Goal: Task Accomplishment & Management: Use online tool/utility

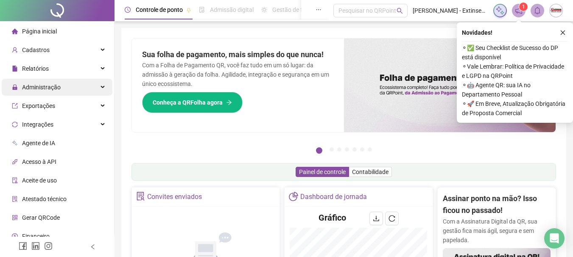
click at [94, 91] on div "Administração" at bounding box center [57, 87] width 111 height 17
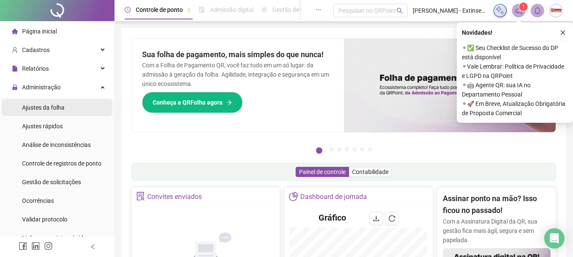
click at [52, 108] on span "Ajustes da folha" at bounding box center [43, 107] width 42 height 7
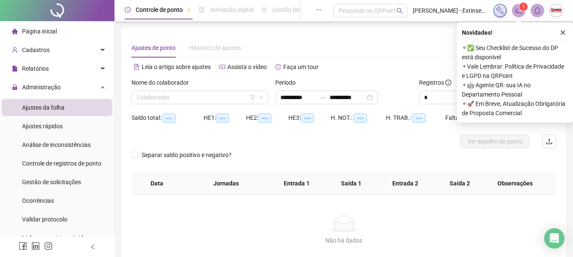
type input "**********"
click at [197, 100] on input "search" at bounding box center [195, 97] width 119 height 13
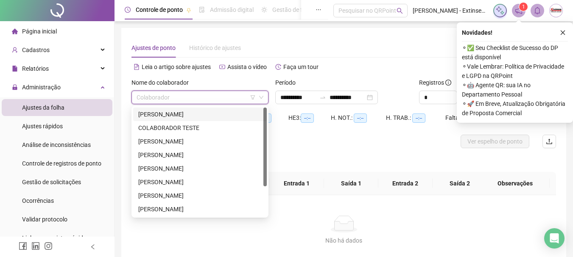
click at [193, 115] on div "[PERSON_NAME]" at bounding box center [199, 114] width 123 height 9
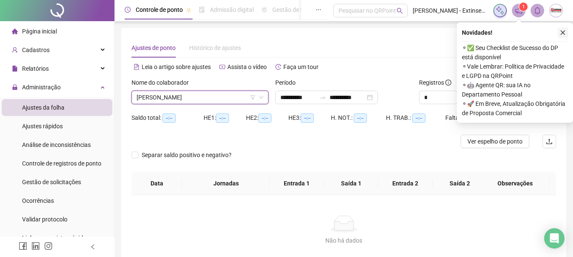
click at [563, 33] on icon "close" at bounding box center [562, 33] width 5 height 5
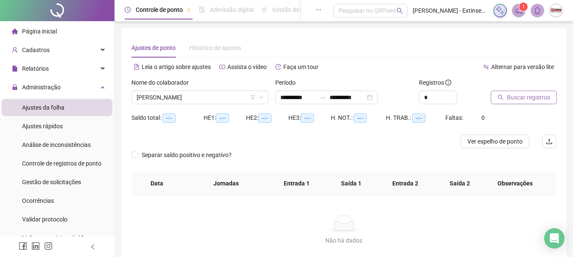
click at [527, 94] on span "Buscar registros" at bounding box center [527, 97] width 43 height 9
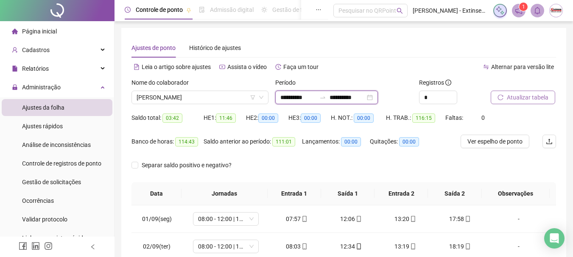
click at [304, 99] on input "**********" at bounding box center [298, 97] width 36 height 9
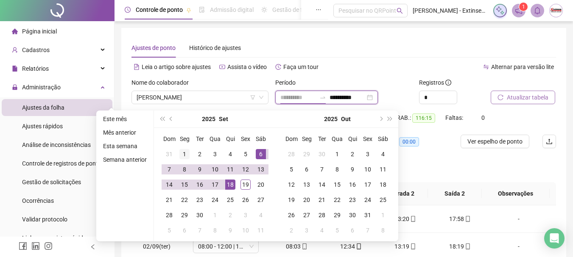
type input "**********"
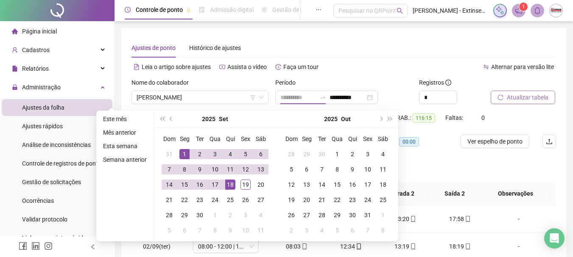
click at [180, 154] on div "1" at bounding box center [184, 154] width 10 height 10
type input "**********"
click at [244, 186] on div "19" at bounding box center [245, 185] width 10 height 10
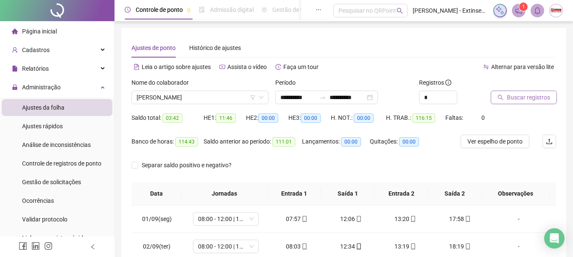
click at [533, 95] on span "Buscar registros" at bounding box center [527, 97] width 43 height 9
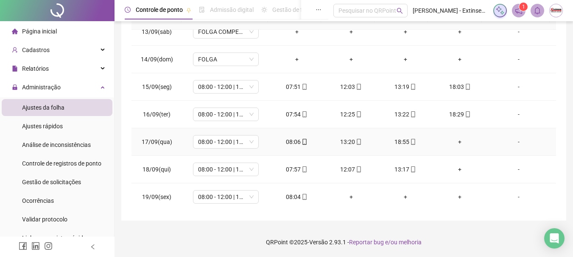
scroll to position [342, 0]
click at [455, 168] on div "+" at bounding box center [459, 168] width 41 height 9
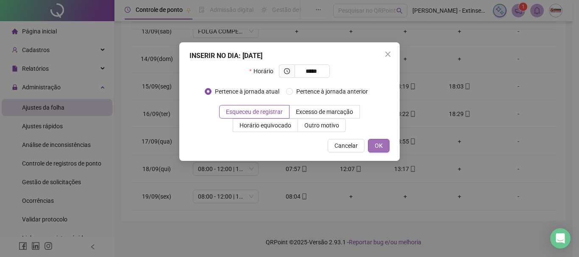
type input "*****"
click at [389, 147] on button "OK" at bounding box center [379, 146] width 22 height 14
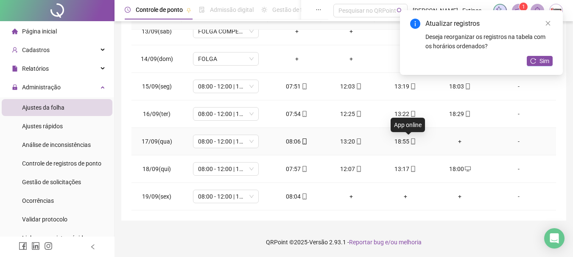
click at [410, 140] on icon "mobile" at bounding box center [413, 142] width 6 height 6
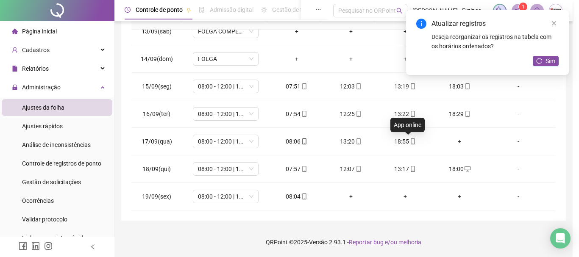
type input "**********"
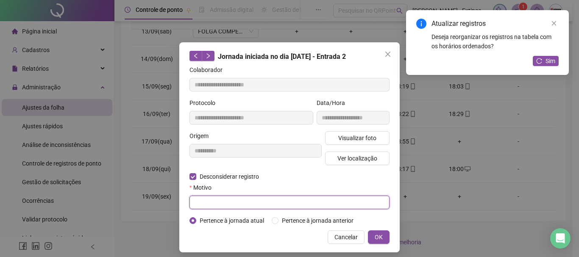
click at [210, 203] on input "text" at bounding box center [289, 203] width 200 height 14
type input "*"
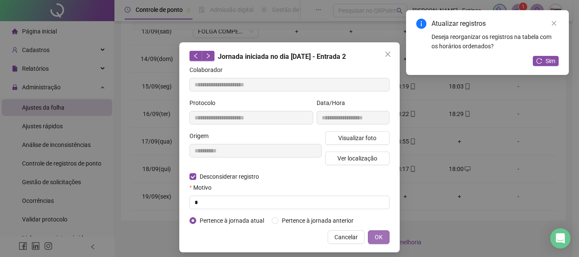
click at [368, 239] on button "OK" at bounding box center [379, 238] width 22 height 14
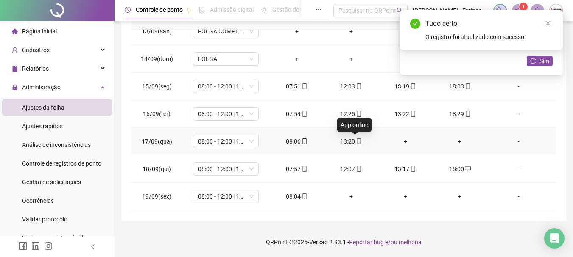
click at [355, 145] on span at bounding box center [358, 141] width 7 height 7
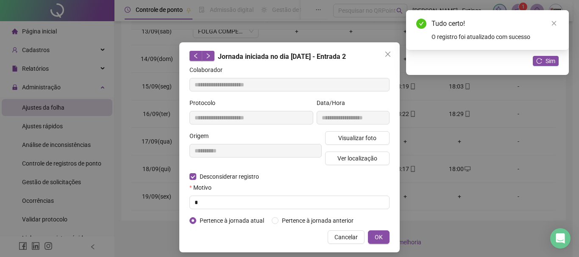
click at [370, 235] on button "OK" at bounding box center [379, 238] width 22 height 14
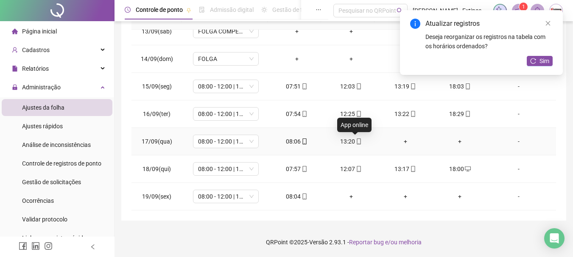
click at [356, 140] on icon "mobile" at bounding box center [359, 142] width 6 height 6
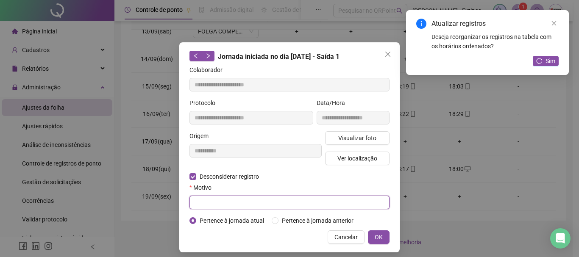
click at [206, 203] on input "text" at bounding box center [289, 203] width 200 height 14
type input "*"
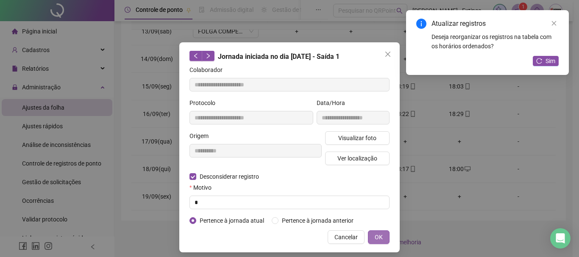
click at [375, 233] on span "OK" at bounding box center [379, 237] width 8 height 9
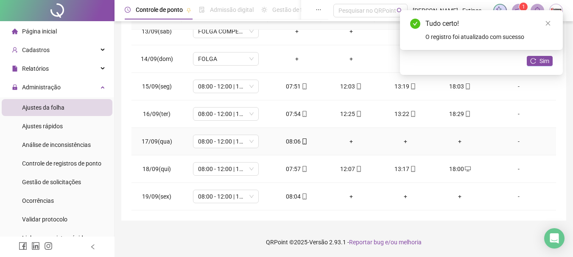
click at [350, 142] on div "+" at bounding box center [351, 141] width 41 height 9
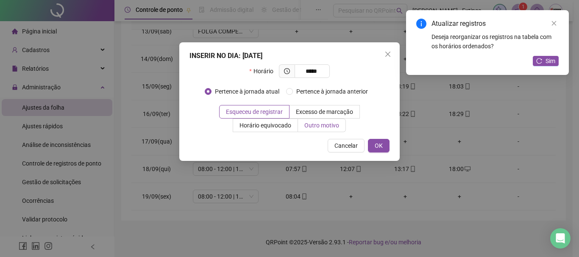
type input "*****"
click at [321, 127] on span "Outro motivo" at bounding box center [321, 125] width 35 height 7
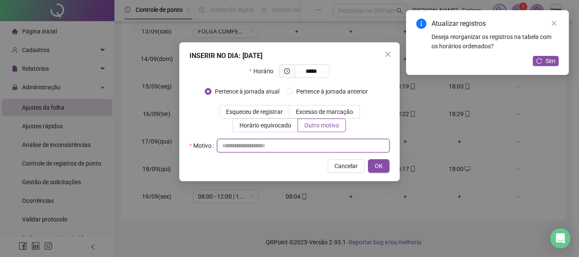
click at [318, 145] on input "text" at bounding box center [303, 146] width 172 height 14
type input "*"
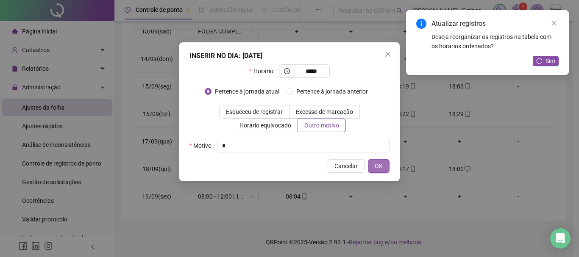
click at [385, 162] on button "OK" at bounding box center [379, 166] width 22 height 14
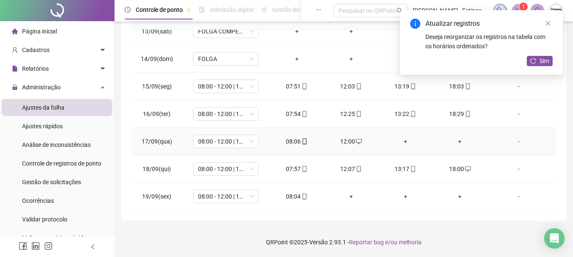
click at [400, 140] on div "+" at bounding box center [405, 141] width 41 height 9
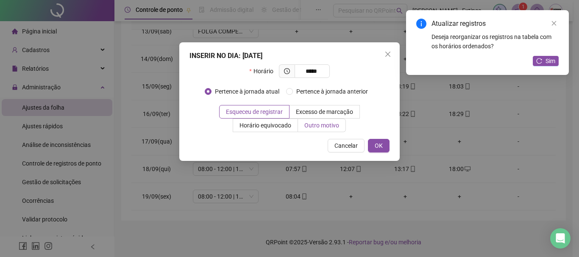
type input "*****"
click at [327, 130] on label "Outro motivo" at bounding box center [322, 126] width 48 height 14
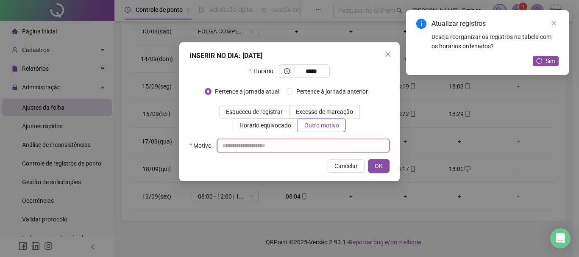
click at [321, 141] on input "text" at bounding box center [303, 146] width 172 height 14
type input "*"
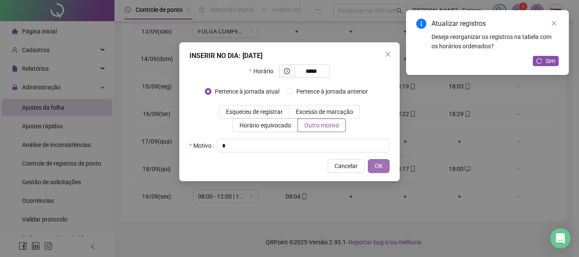
click at [381, 167] on span "OK" at bounding box center [379, 165] width 8 height 9
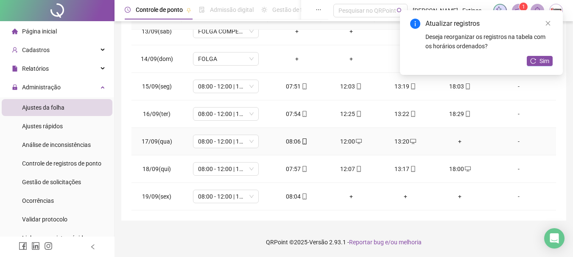
click at [453, 143] on div "+" at bounding box center [459, 141] width 41 height 9
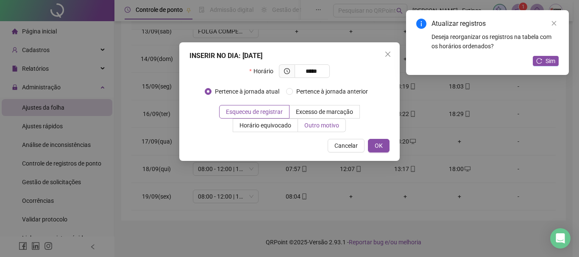
type input "*****"
click at [332, 127] on span "Outro motivo" at bounding box center [321, 125] width 35 height 7
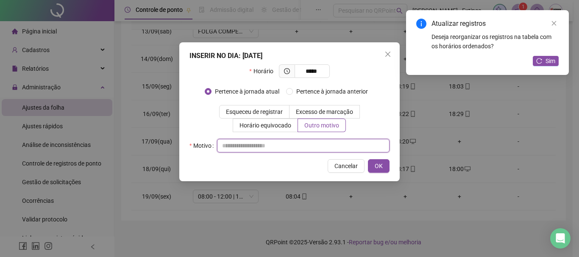
click at [311, 142] on input "text" at bounding box center [303, 146] width 172 height 14
type input "*"
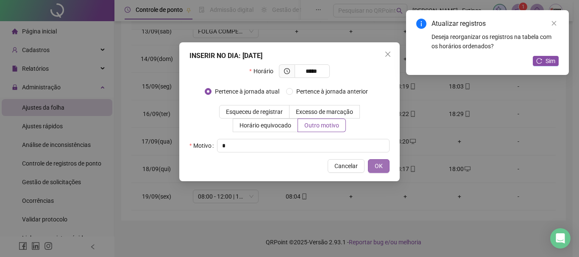
click at [378, 165] on span "OK" at bounding box center [379, 165] width 8 height 9
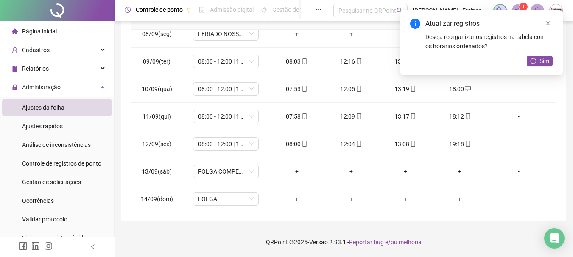
scroll to position [131, 0]
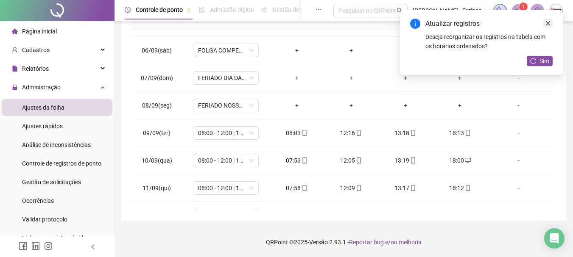
click at [545, 24] on icon "close" at bounding box center [548, 23] width 6 height 6
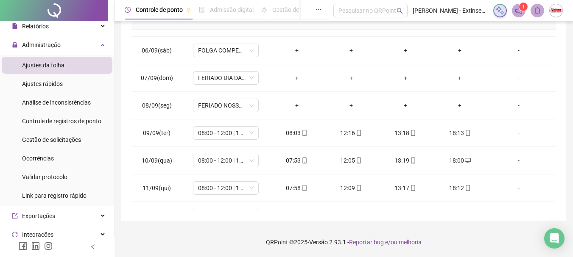
scroll to position [127, 0]
